Goal: Task Accomplishment & Management: Manage account settings

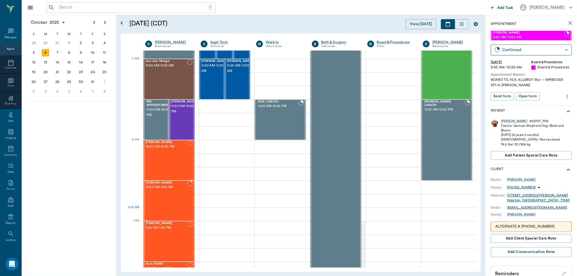
scroll to position [271, 0]
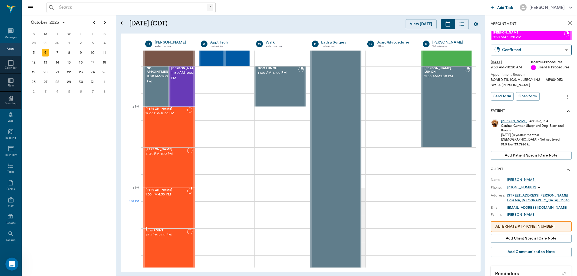
click at [165, 208] on div "[PERSON_NAME] 1:00 PM - 1:30 PM" at bounding box center [167, 209] width 42 height 40
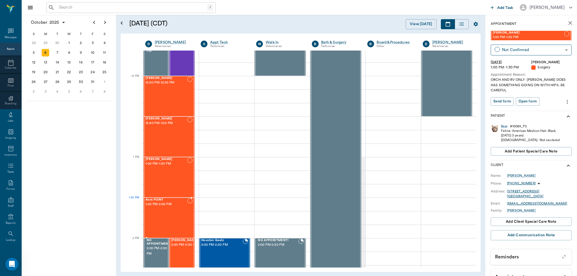
scroll to position [391, 0]
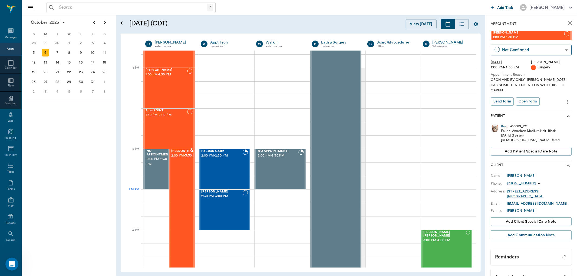
click at [177, 191] on div "[PERSON_NAME] 2:00 PM - 3:30 PM" at bounding box center [184, 210] width 27 height 121
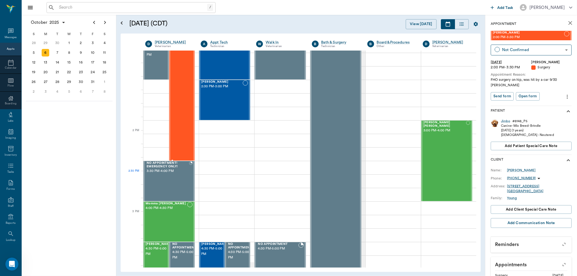
scroll to position [511, 0]
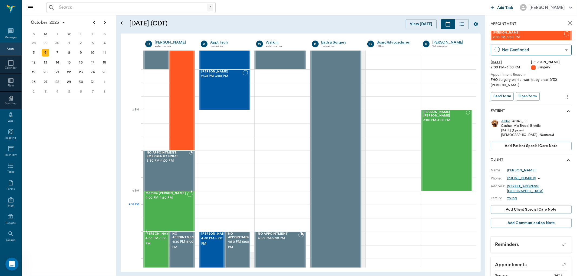
click at [180, 215] on div "Momma [PERSON_NAME] 4:00 PM - 4:30 PM" at bounding box center [167, 212] width 42 height 40
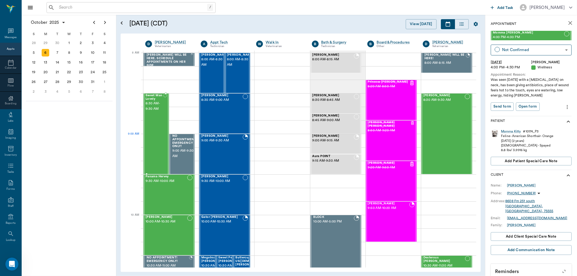
click at [151, 140] on div "Sweet Man Lovely 8:30 AM - 9:30 AM" at bounding box center [155, 134] width 18 height 80
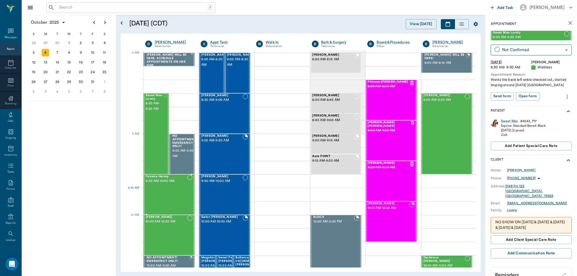
click at [163, 199] on div "Panama Hervey 9:30 AM - 10:00 AM" at bounding box center [167, 195] width 42 height 40
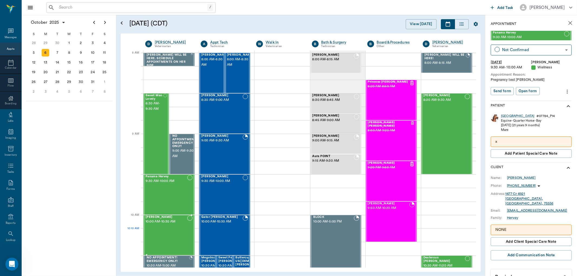
click at [176, 230] on div "[PERSON_NAME] 10:00 AM - 10:30 AM" at bounding box center [167, 236] width 42 height 40
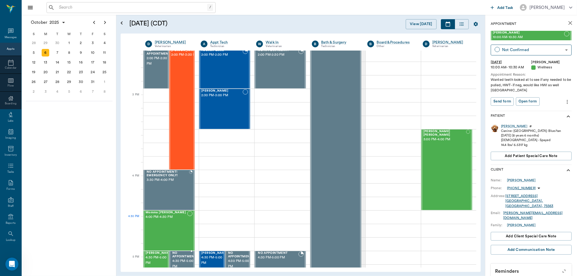
scroll to position [541, 0]
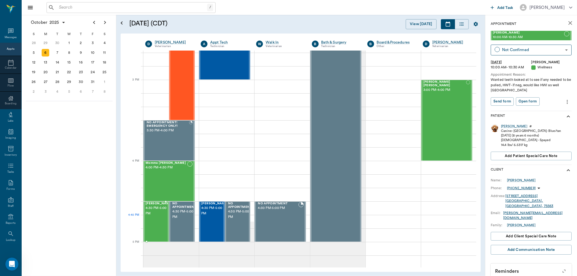
click at [158, 216] on span "4:30 PM - 5:00 PM" at bounding box center [159, 211] width 27 height 11
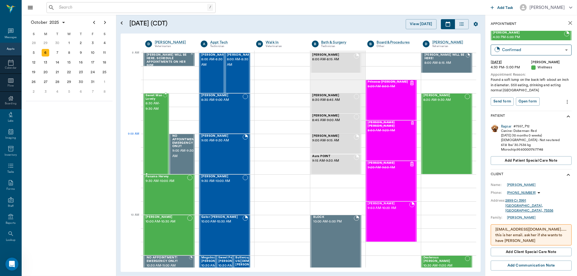
click at [153, 141] on div "Sweet Man Lovely 8:30 AM - 9:30 AM" at bounding box center [155, 134] width 18 height 80
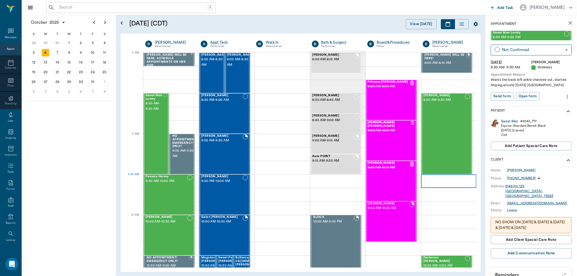
click at [421, 180] on div at bounding box center [448, 182] width 55 height 14
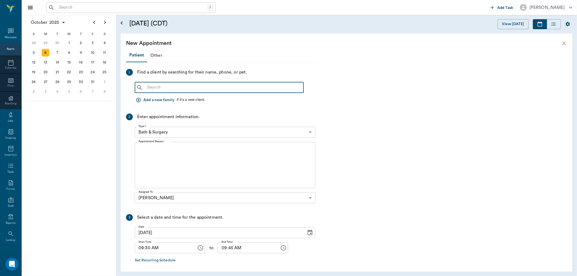
click at [156, 87] on input "text" at bounding box center [223, 88] width 156 height 8
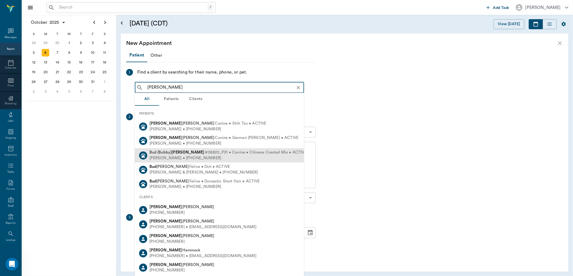
click at [177, 155] on div "Bud (Bubby) [PERSON_NAME] #08820_P31 • Canine • Chinese Crested Mix • ACTIVE" at bounding box center [227, 153] width 157 height 6
type input "[PERSON_NAME]"
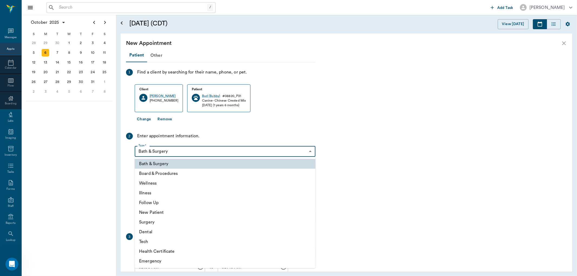
click at [156, 153] on body "/ ​ Add Task [PERSON_NAME] Nectar Messages Appts Calendar Flow Boarding Labs Im…" at bounding box center [288, 138] width 577 height 276
click at [149, 192] on li "Illness" at bounding box center [225, 193] width 181 height 10
type input "65d2be4f46e3a538d89b8c15"
type input "10:00 AM"
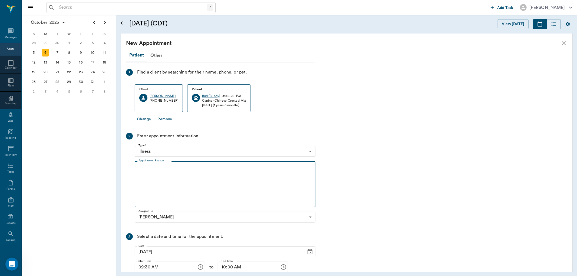
click at [141, 169] on textarea "Appointment Reason" at bounding box center [225, 184] width 173 height 37
type textarea "a"
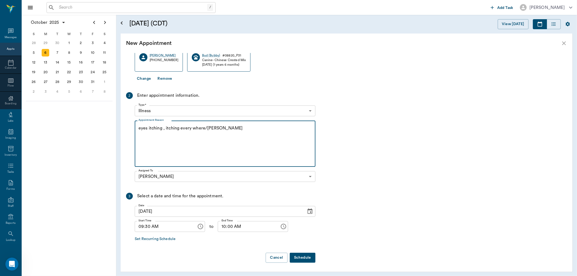
scroll to position [41, 0]
type textarea "eyes itching , itching every where/[PERSON_NAME]"
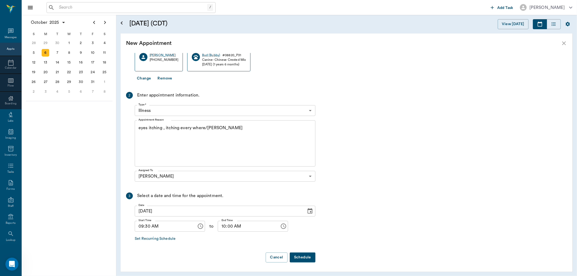
click at [306, 258] on button "Schedule" at bounding box center [303, 258] width 26 height 10
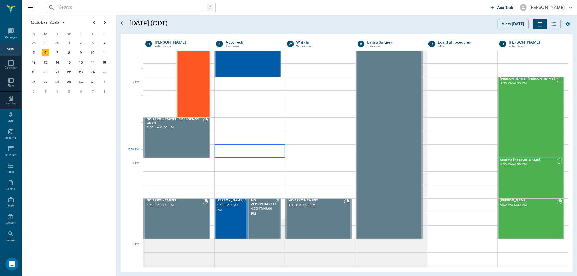
scroll to position [539, 0]
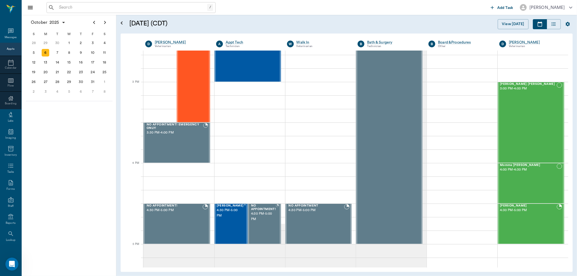
click at [7, 50] on div "Appts" at bounding box center [11, 49] width 8 height 4
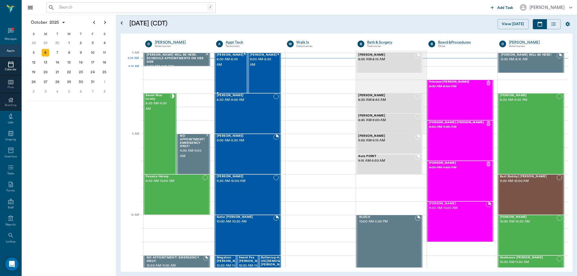
click at [231, 75] on div "Ava Brown 8:00 AM - 8:30 AM" at bounding box center [230, 73] width 27 height 40
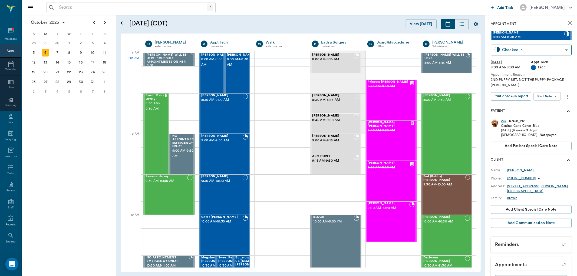
click at [552, 96] on body "/ ​ Add Task Dr. Bert Ellsworth Nectar Messages Appts Calendar Flow Boarding La…" at bounding box center [288, 138] width 577 height 276
click at [545, 107] on button "Start SOAP" at bounding box center [541, 107] width 18 height 6
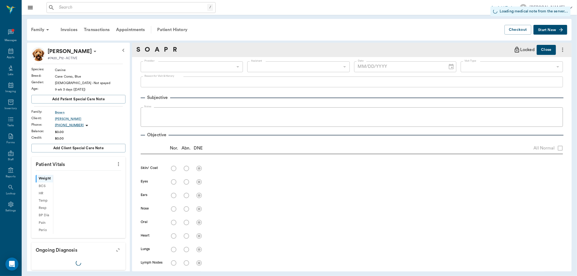
type input "63ec2f075fda476ae8351a4c"
type input "65d2be4f46e3a538d89b8c1a"
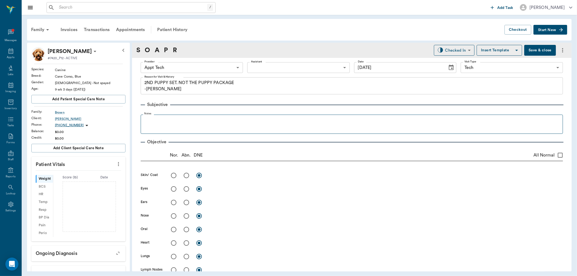
type input "[DATE]"
type textarea "2ND PUPPY SET. NOT THE PUPPY PACKAGE -LORY"
click at [116, 163] on icon "more" at bounding box center [119, 164] width 6 height 6
click at [101, 174] on span "Enter Vitals" at bounding box center [90, 174] width 45 height 6
click at [73, 179] on input "text" at bounding box center [78, 180] width 47 height 11
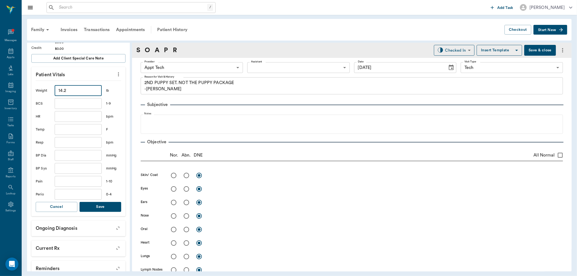
scroll to position [120, 0]
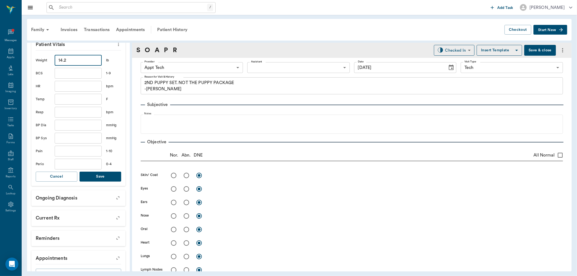
type input "14.2"
click at [95, 176] on button "Save" at bounding box center [101, 177] width 42 height 10
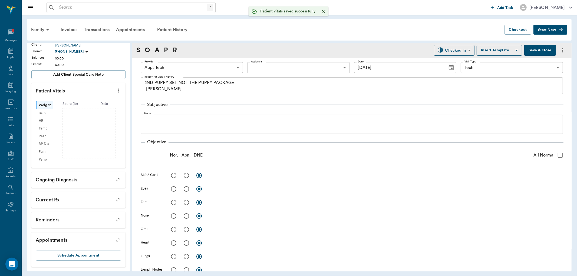
click at [183, 65] on body "/ ​ Add Task Dr. Bert Ellsworth Nectar Messages Appts Labs Imaging Inventory Ta…" at bounding box center [288, 138] width 577 height 276
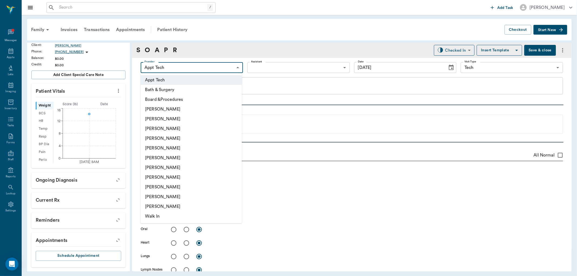
click at [177, 167] on li "Hunter Graves" at bounding box center [191, 168] width 101 height 10
type input "682b670d8bdc6f7f8feef3db"
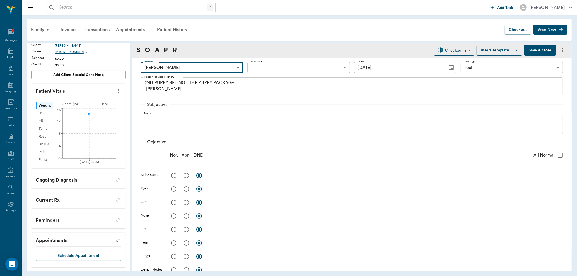
click at [270, 68] on body "/ ​ Add Task Dr. Bert Ellsworth Nectar Messages Appts Labs Imaging Inventory Ta…" at bounding box center [288, 138] width 577 height 276
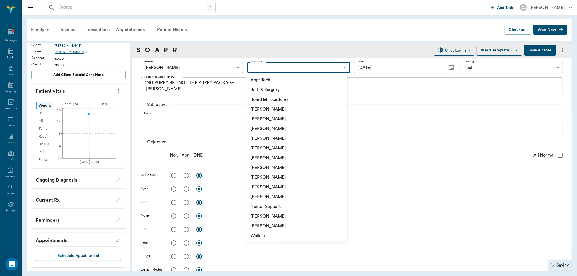
click at [270, 80] on li "Appt Tech" at bounding box center [296, 80] width 101 height 10
type input "63ec2f075fda476ae8351a4c"
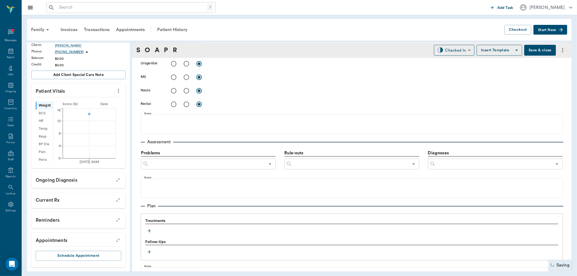
scroll to position [299, 0]
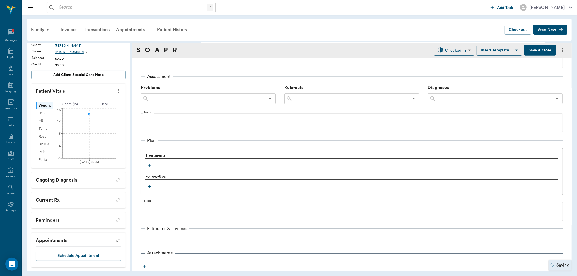
click at [147, 168] on icon "button" at bounding box center [149, 165] width 5 height 5
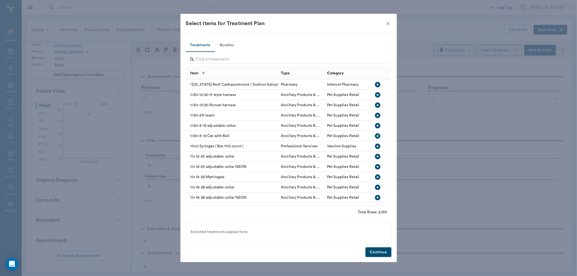
click at [235, 47] on button "Bundles" at bounding box center [227, 45] width 24 height 13
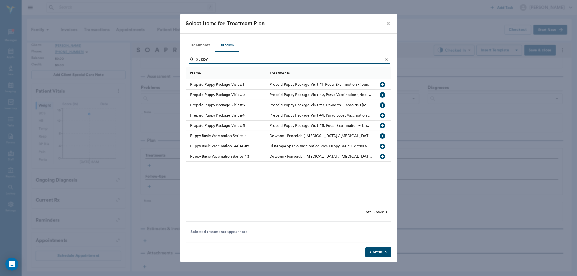
type input "puppy"
click at [382, 145] on icon "button" at bounding box center [382, 146] width 6 height 6
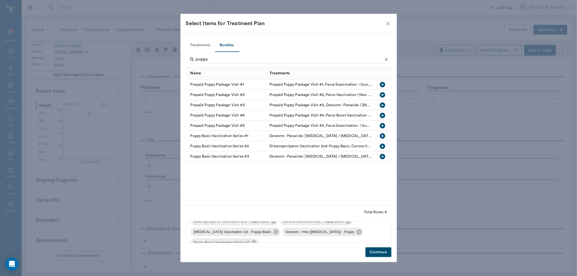
scroll to position [18, 0]
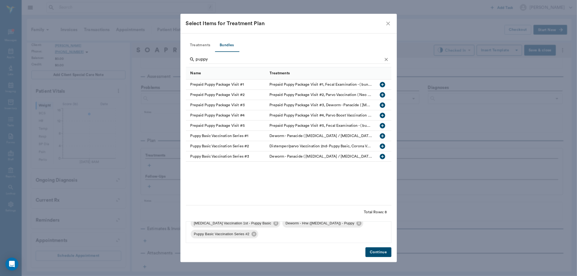
click at [371, 252] on button "Continue" at bounding box center [379, 253] width 26 height 10
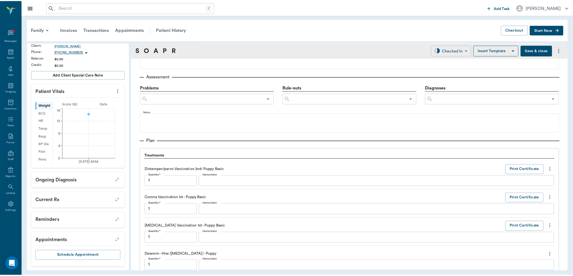
scroll to position [443, 0]
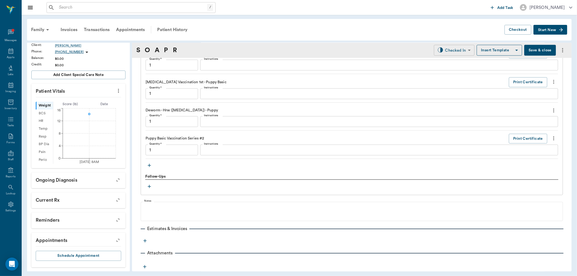
click at [439, 47] on body "/ ​ Add Task Dr. Bert Ellsworth Nectar Messages Appts Labs Imaging Inventory Ta…" at bounding box center [288, 138] width 577 height 276
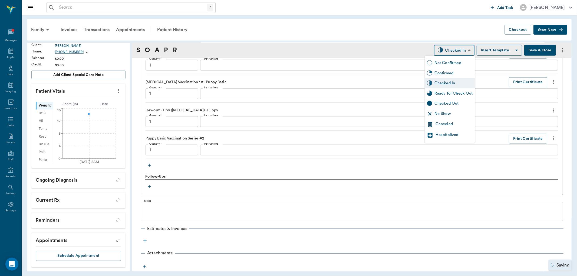
click at [438, 93] on div "Ready for Check Out" at bounding box center [454, 94] width 38 height 6
type input "READY_TO_CHECKOUT"
type input "1.00"
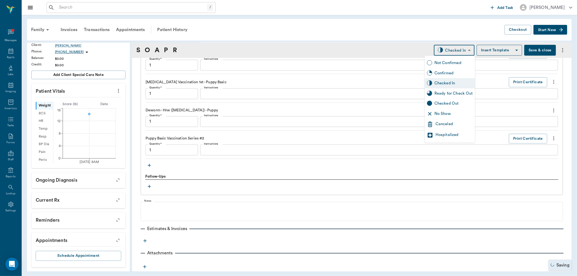
type input "1.00"
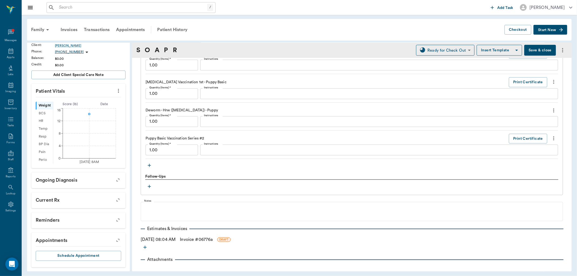
click at [191, 239] on link "Invoice # 06776a" at bounding box center [196, 240] width 33 height 6
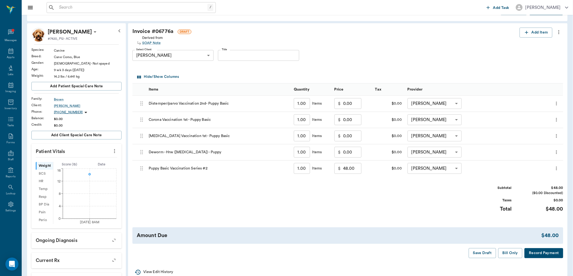
scroll to position [30, 0]
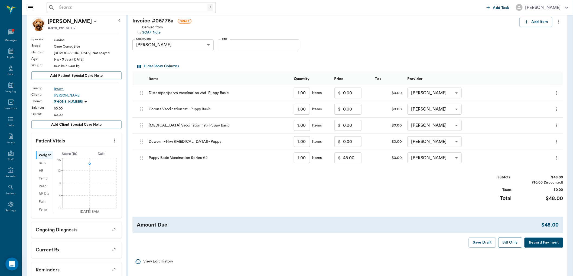
click at [517, 242] on button "Bill Only" at bounding box center [510, 243] width 24 height 10
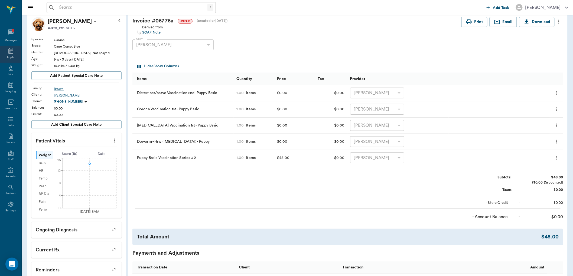
click at [9, 55] on div "Appts" at bounding box center [11, 57] width 8 height 4
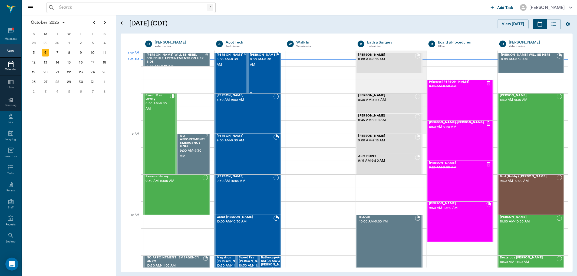
click at [264, 65] on span "8:00 AM - 8:30 AM" at bounding box center [263, 62] width 27 height 11
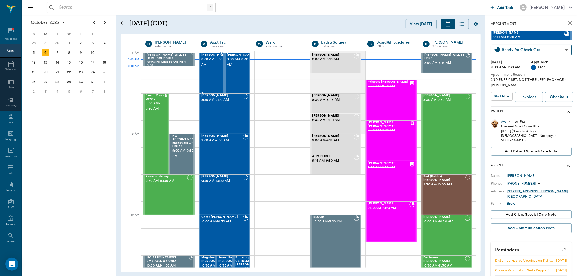
click at [208, 75] on div "Jade Brown 8:00 AM - 8:30 AM" at bounding box center [214, 73] width 27 height 40
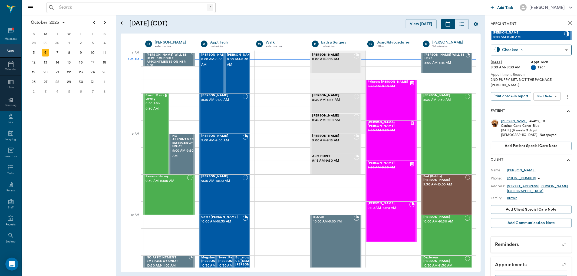
click at [558, 88] on body "/ ​ Add Task Dr. Bert Ellsworth Nectar Messages Appts Calendar Flow Boarding La…" at bounding box center [288, 138] width 577 height 276
click at [547, 101] on button "Start SOAP" at bounding box center [541, 102] width 18 height 6
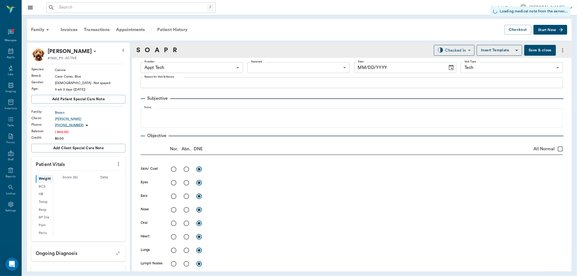
type input "63ec2f075fda476ae8351a4c"
type input "65d2be4f46e3a538d89b8c1a"
type input "[DATE]"
type textarea "2ND PUPPY SET. NOT THE PACKAGE -LORY"
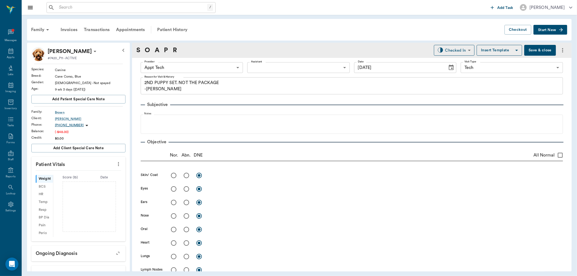
drag, startPoint x: 113, startPoint y: 164, endPoint x: 109, endPoint y: 168, distance: 5.4
click at [116, 164] on icon "more" at bounding box center [119, 164] width 6 height 6
click at [103, 171] on span "Enter Vitals" at bounding box center [90, 174] width 45 height 6
click at [83, 180] on input "text" at bounding box center [78, 180] width 47 height 11
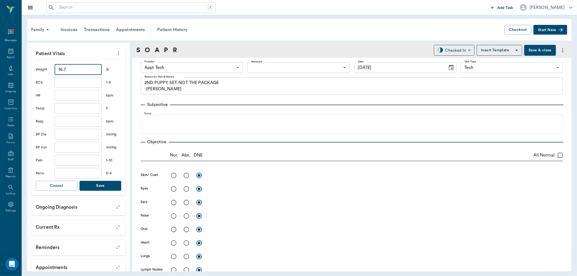
scroll to position [120, 0]
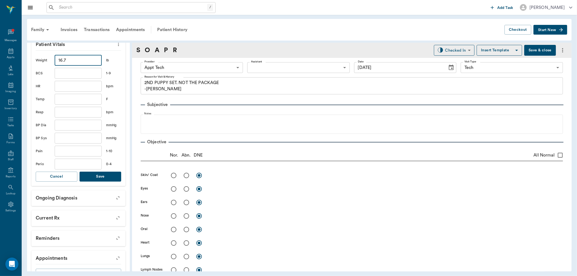
type input "16.7"
click at [98, 178] on button "Save" at bounding box center [101, 177] width 42 height 10
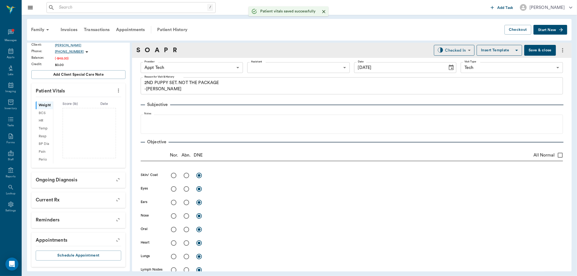
scroll to position [80, 0]
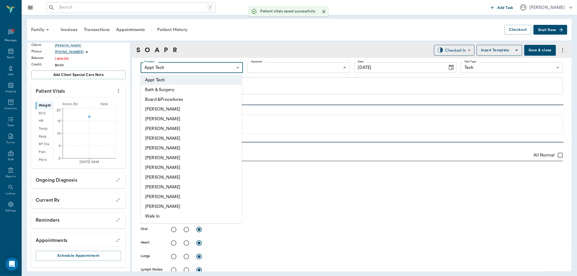
click at [173, 66] on body "/ ​ Add Task Dr. Bert Ellsworth Nectar Messages Appts Labs Imaging Inventory Ta…" at bounding box center [288, 138] width 577 height 276
click at [173, 162] on li "[PERSON_NAME]" at bounding box center [191, 158] width 101 height 10
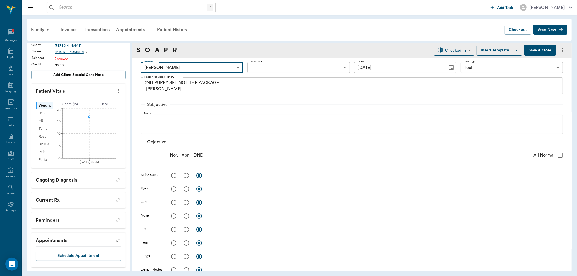
click at [173, 61] on div "Provider Dr. Kindall Jones 670e8b52b987dc0b25a864ee Provider Assistant ​ Assist…" at bounding box center [352, 67] width 422 height 19
click at [177, 68] on body "/ ​ Add Task Dr. Bert Ellsworth Nectar Messages Appts Labs Imaging Inventory Ta…" at bounding box center [288, 138] width 577 height 276
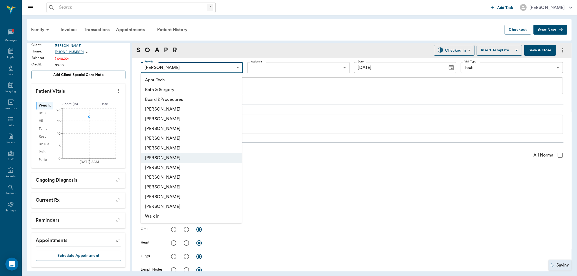
click at [168, 164] on li "Hunter Graves" at bounding box center [191, 168] width 101 height 10
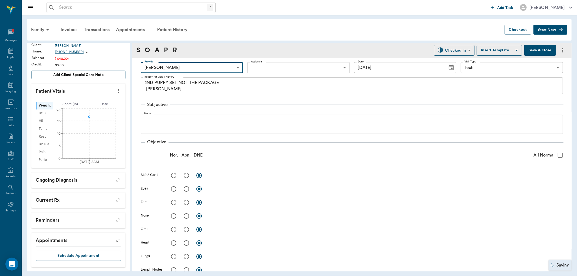
type input "682b670d8bdc6f7f8feef3db"
click at [257, 66] on body "/ ​ Add Task Dr. Bert Ellsworth Nectar Messages Appts Labs Imaging Inventory Ta…" at bounding box center [288, 138] width 577 height 276
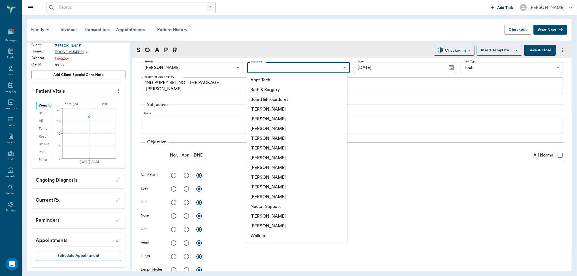
click at [262, 79] on li "Appt Tech" at bounding box center [296, 80] width 101 height 10
type input "63ec2f075fda476ae8351a4c"
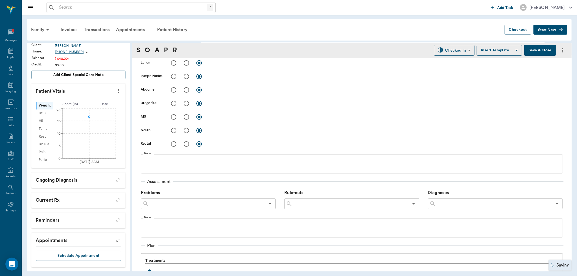
scroll to position [240, 0]
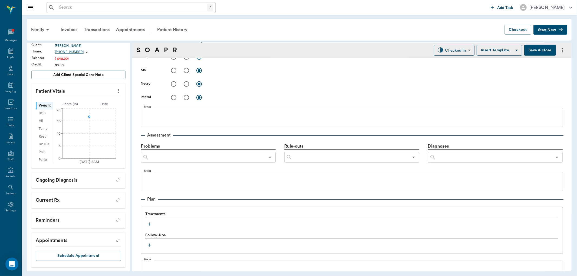
click at [152, 221] on button "button" at bounding box center [149, 224] width 8 height 8
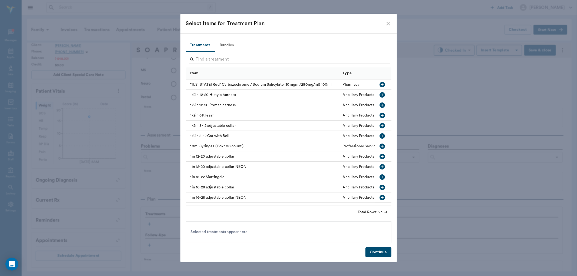
click at [233, 45] on button "Bundles" at bounding box center [227, 45] width 24 height 13
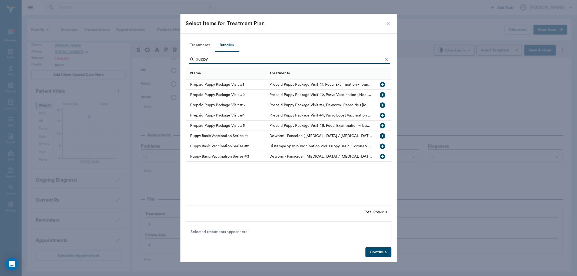
type input "puppy"
click at [383, 145] on icon "button" at bounding box center [382, 146] width 6 height 6
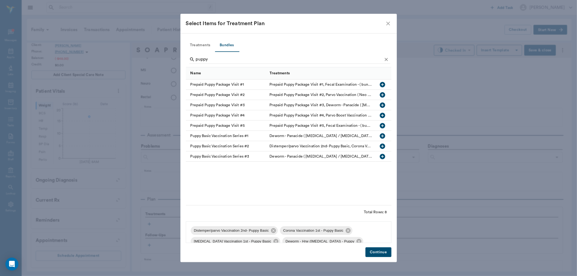
drag, startPoint x: 376, startPoint y: 247, endPoint x: 377, endPoint y: 250, distance: 3.0
click at [377, 250] on div "Treatments Bundles puppy Name Treatments Prepaid Puppy Package Visit #1 Prepaid…" at bounding box center [288, 147] width 216 height 229
drag, startPoint x: 376, startPoint y: 249, endPoint x: 425, endPoint y: 103, distance: 153.8
click at [376, 248] on button "Continue" at bounding box center [379, 253] width 26 height 10
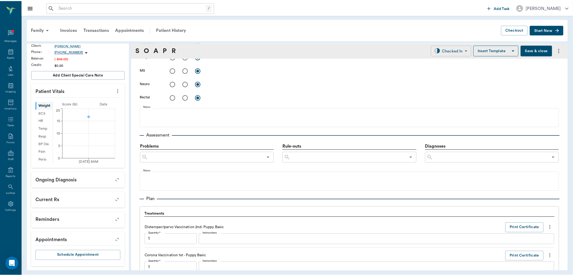
scroll to position [443, 0]
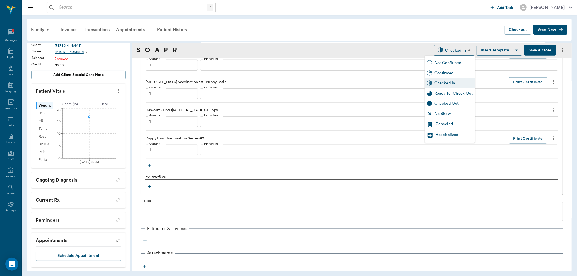
click at [439, 50] on body "/ ​ Add Task Dr. Bert Ellsworth Nectar Messages Appts Labs Imaging Inventory Ta…" at bounding box center [288, 138] width 577 height 276
click at [444, 91] on div "Ready for Check Out" at bounding box center [454, 94] width 38 height 6
type input "READY_TO_CHECKOUT"
type input "1.00"
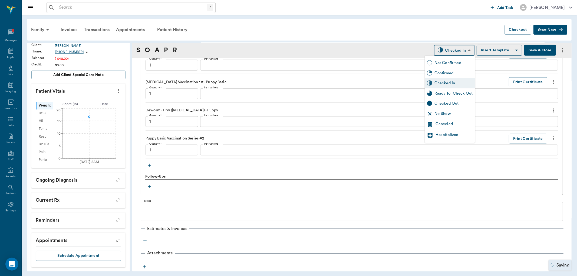
type input "1.00"
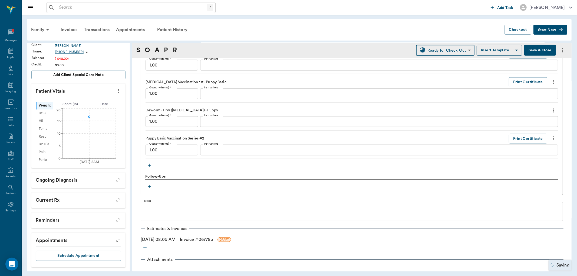
drag, startPoint x: 194, startPoint y: 239, endPoint x: 289, endPoint y: 229, distance: 95.5
click at [194, 239] on link "Invoice # 06778b" at bounding box center [196, 240] width 33 height 6
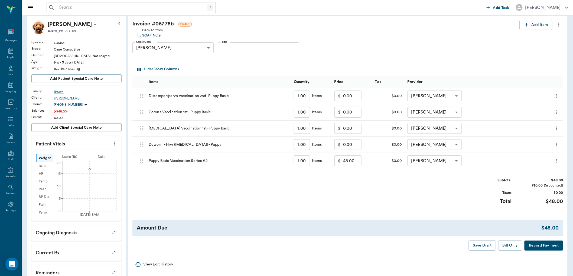
scroll to position [82, 0]
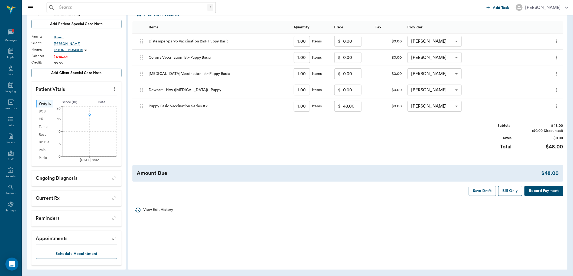
click at [504, 189] on button "Bill Only" at bounding box center [510, 191] width 24 height 10
